Goal: Check status: Check status

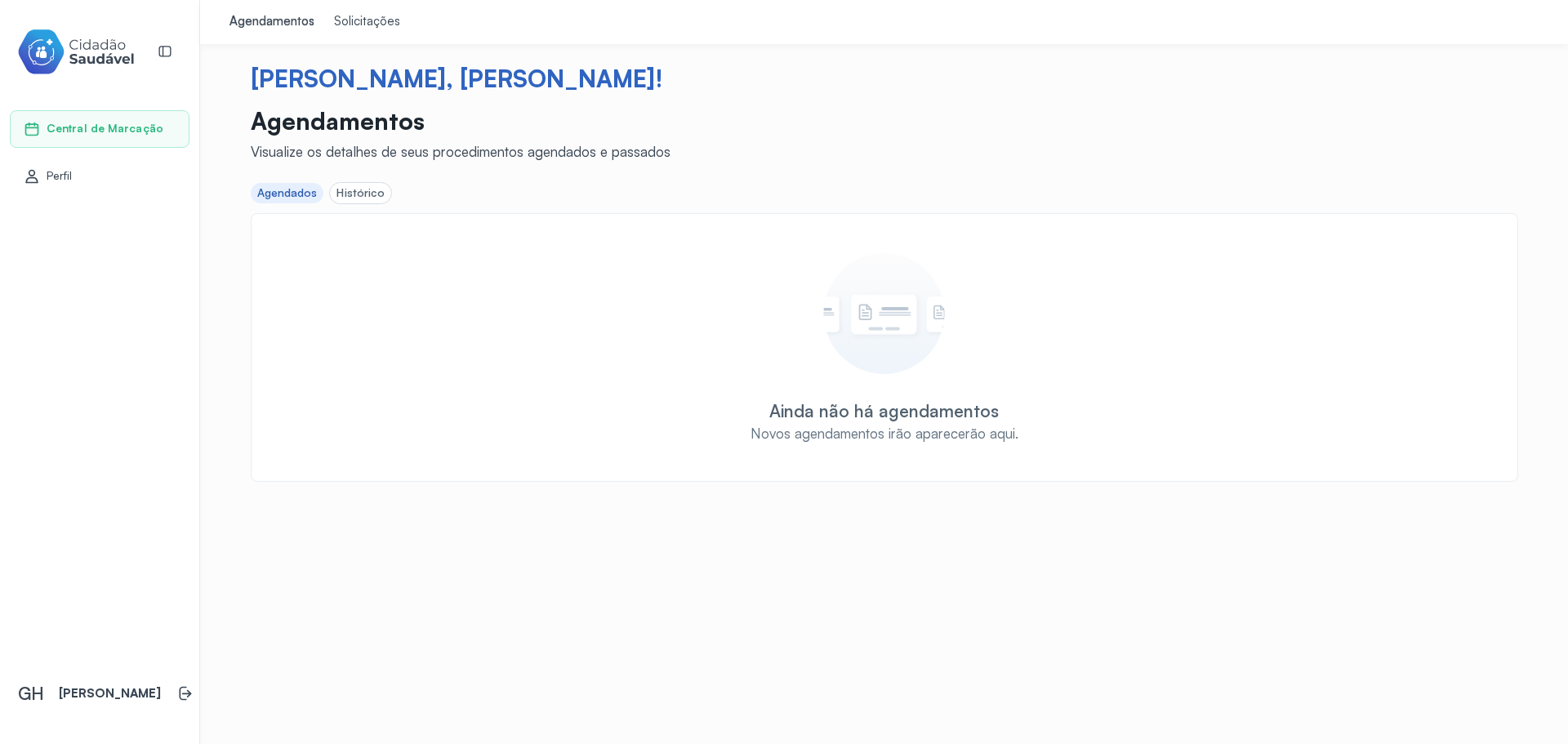
click at [356, 191] on div "Histórico" at bounding box center [360, 193] width 48 height 14
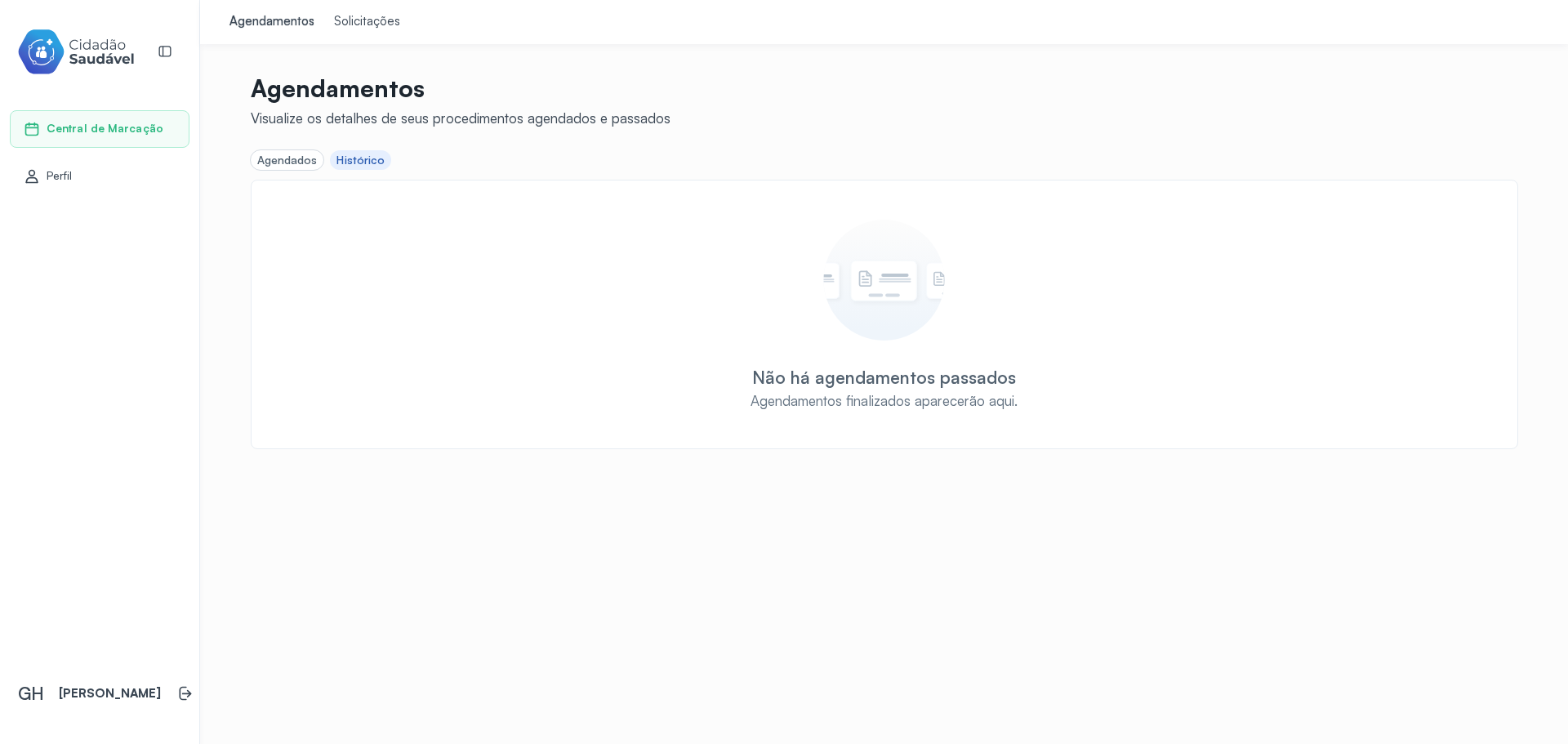
click at [110, 188] on div "Perfil" at bounding box center [99, 176] width 180 height 37
click at [99, 138] on div "Central de Marcação" at bounding box center [99, 129] width 180 height 37
click at [343, 19] on div "Solicitações" at bounding box center [367, 22] width 66 height 17
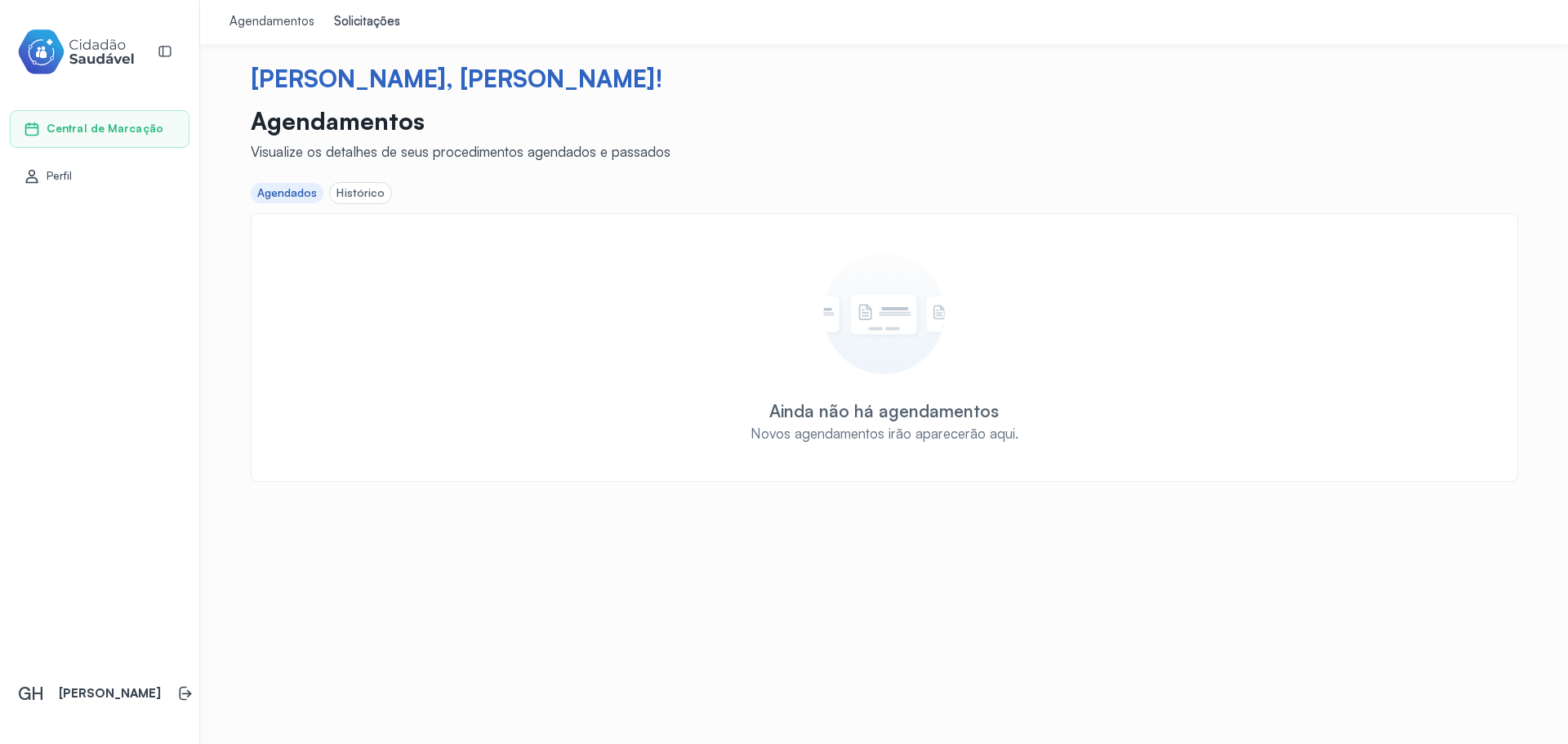
click at [356, 190] on div "Histórico" at bounding box center [360, 193] width 48 height 14
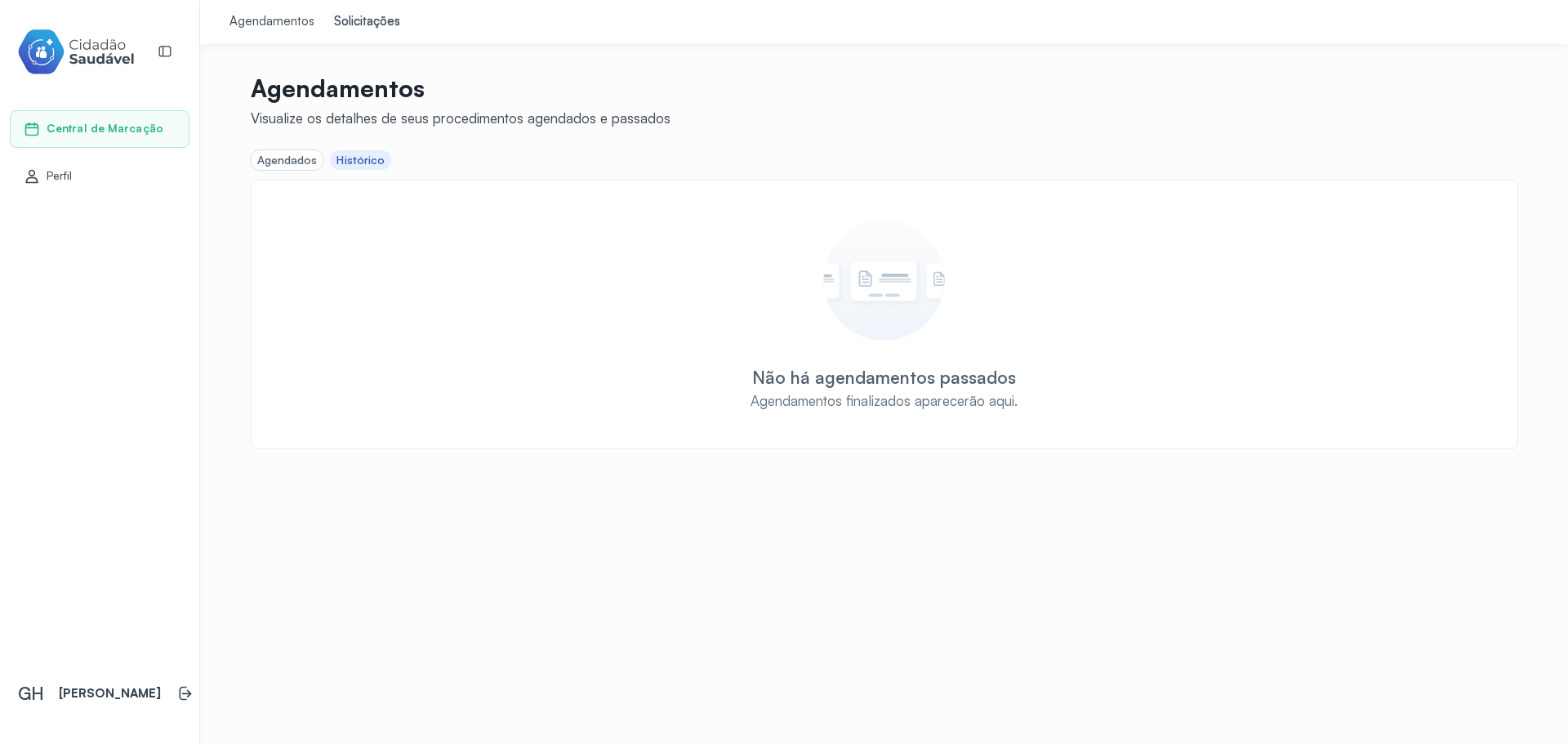
click at [274, 30] on div "Agendamentos" at bounding box center [271, 22] width 85 height 17
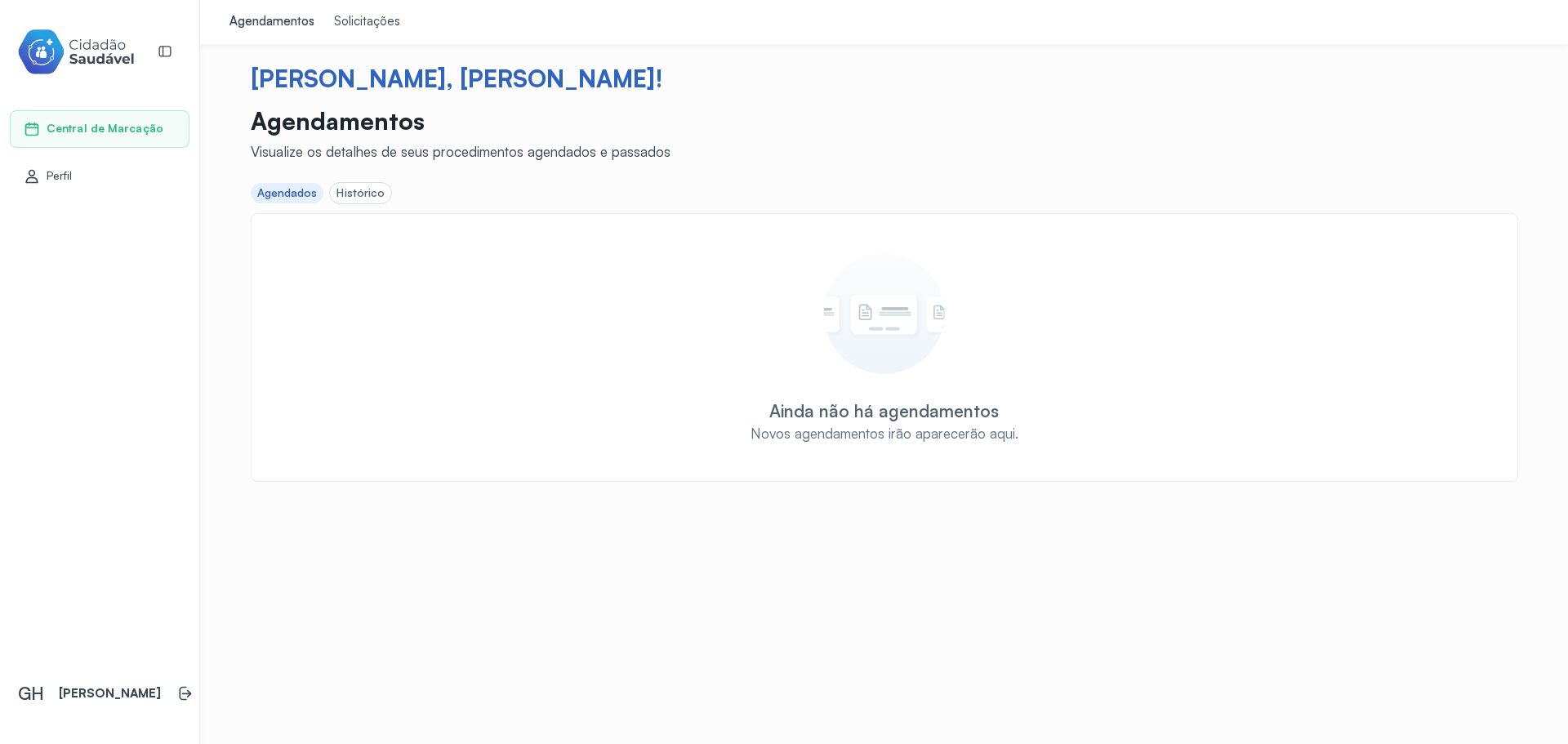
click at [357, 186] on div "Histórico" at bounding box center [360, 193] width 48 height 14
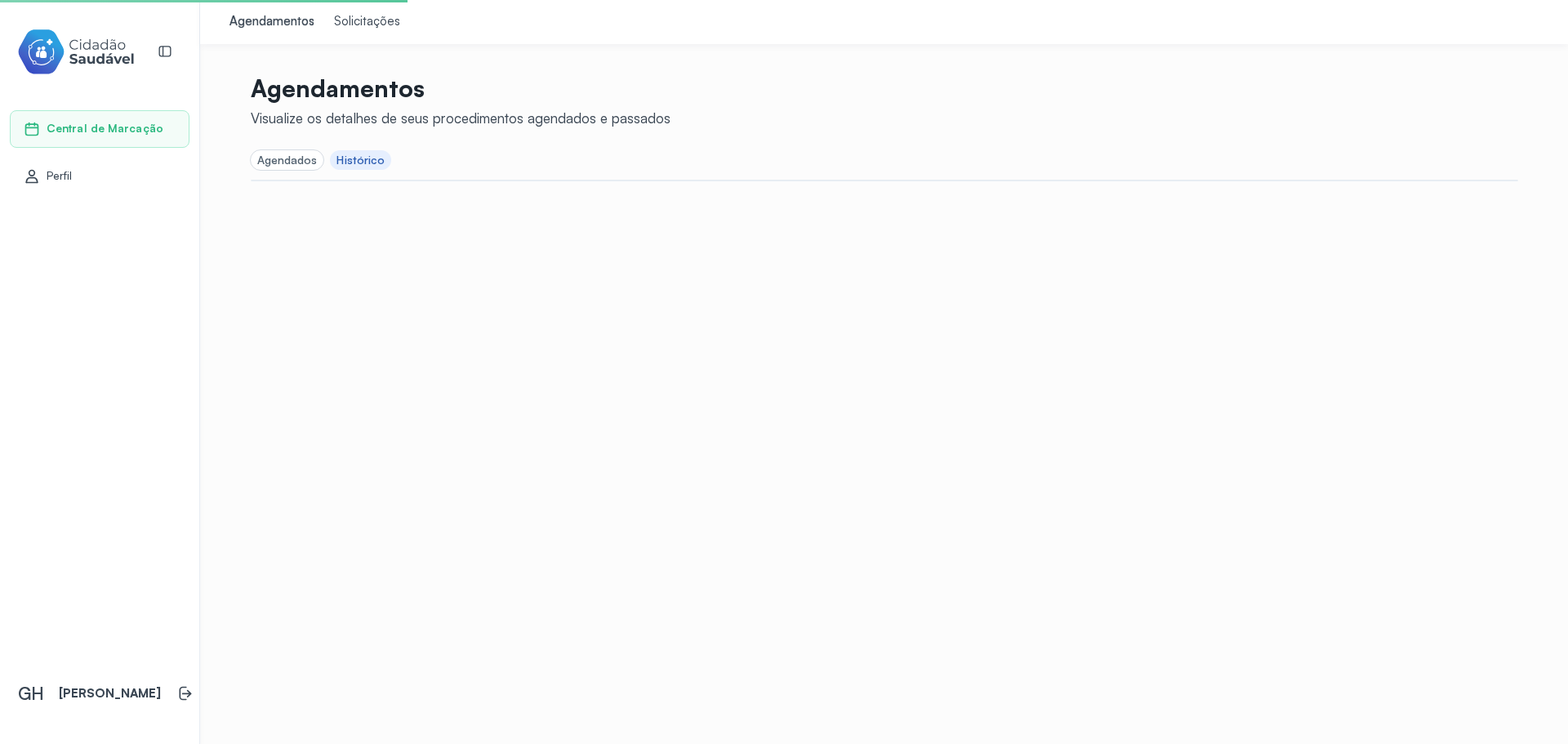
click at [281, 156] on div "Agendados" at bounding box center [287, 160] width 60 height 14
